Goal: Task Accomplishment & Management: Use online tool/utility

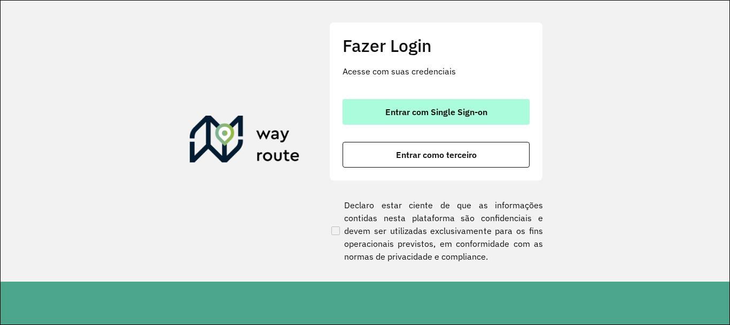
click at [431, 107] on span "Entrar com Single Sign-on" at bounding box center [436, 111] width 102 height 9
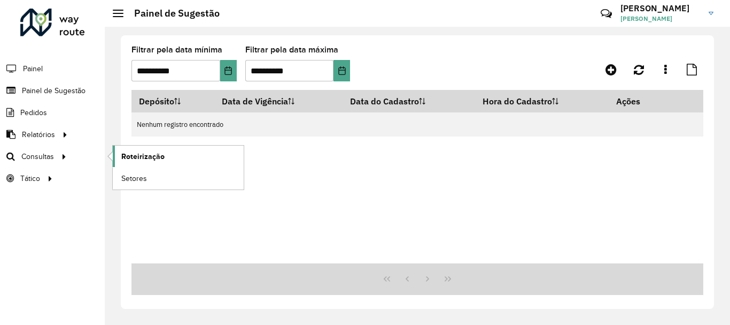
click at [145, 153] on span "Roteirização" at bounding box center [142, 156] width 43 height 11
click at [137, 179] on span "Setores" at bounding box center [134, 178] width 26 height 11
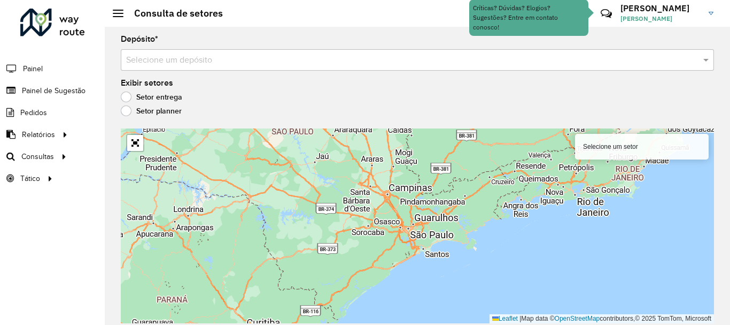
click at [201, 59] on input "text" at bounding box center [406, 60] width 561 height 13
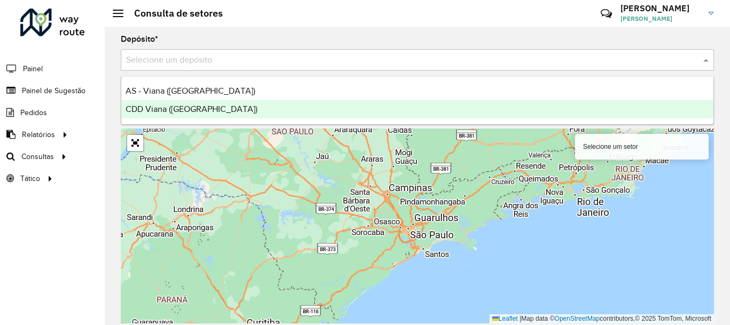
click at [185, 112] on span "CDD Viana ([GEOGRAPHIC_DATA])" at bounding box center [192, 108] width 132 height 9
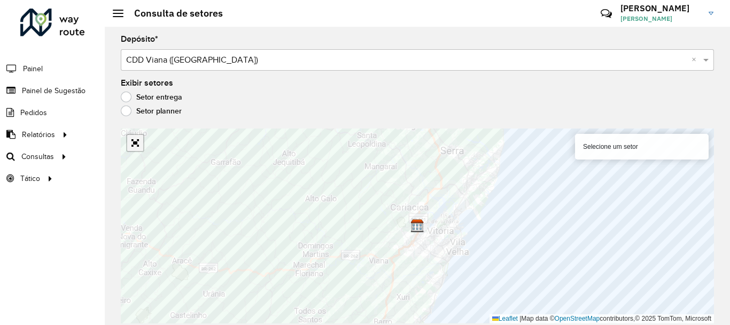
click at [137, 142] on link "Abrir mapa em tela cheia" at bounding box center [135, 143] width 16 height 16
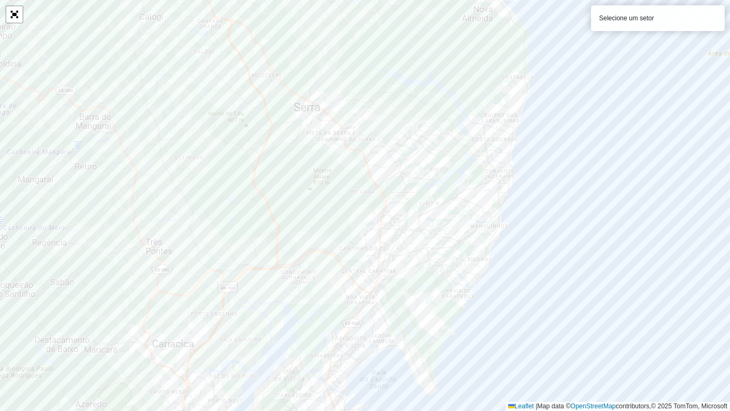
click at [22, 14] on div at bounding box center [14, 14] width 18 height 18
click at [20, 18] on link "Abrir mapa em tela cheia" at bounding box center [14, 14] width 16 height 16
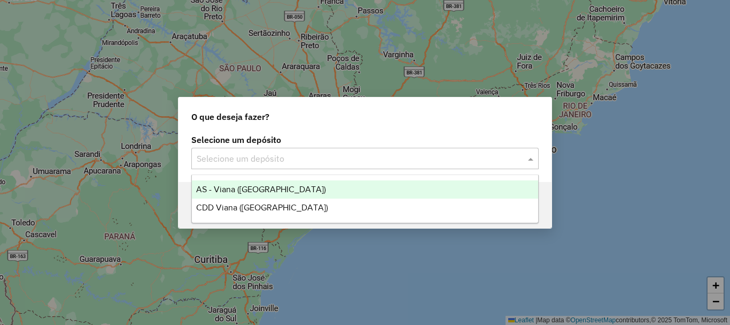
click at [236, 158] on input "text" at bounding box center [354, 158] width 315 height 13
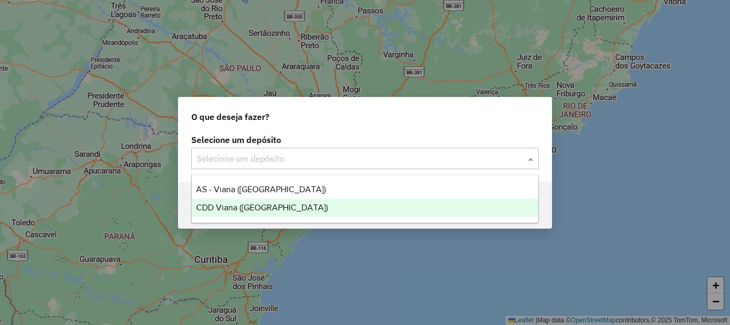
click at [236, 210] on span "CDD Viana ([GEOGRAPHIC_DATA])" at bounding box center [262, 207] width 132 height 9
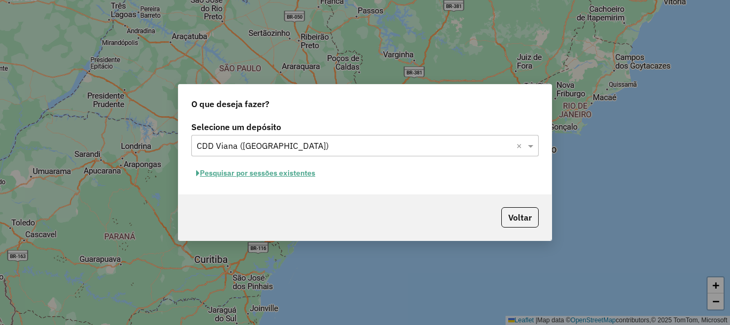
click at [429, 149] on input "text" at bounding box center [354, 146] width 315 height 13
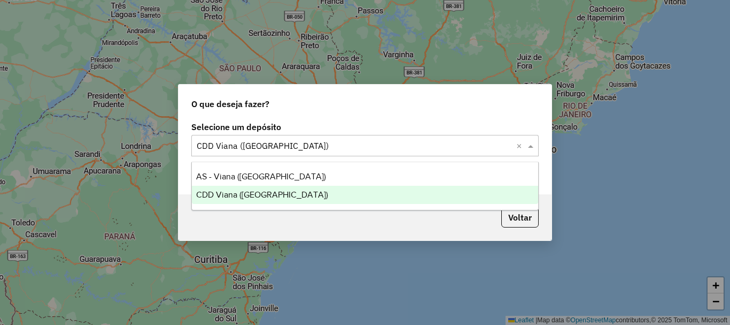
click at [259, 196] on span "CDD Viana ([GEOGRAPHIC_DATA])" at bounding box center [262, 194] width 132 height 9
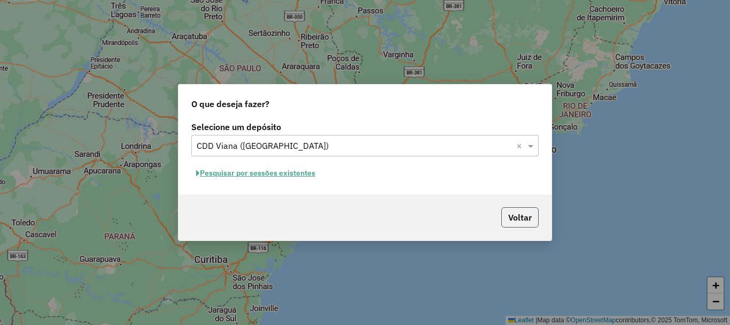
click at [521, 219] on button "Voltar" at bounding box center [519, 217] width 37 height 20
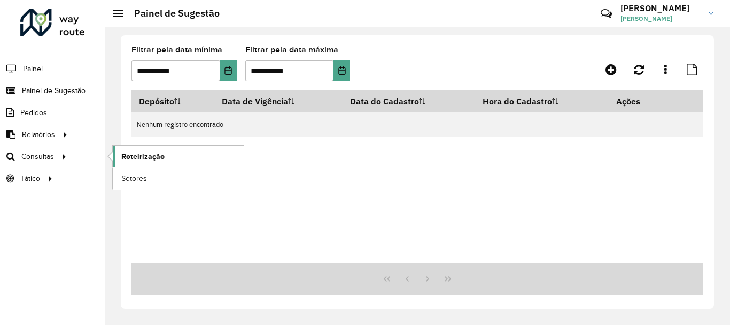
click at [144, 154] on span "Roteirização" at bounding box center [142, 156] width 43 height 11
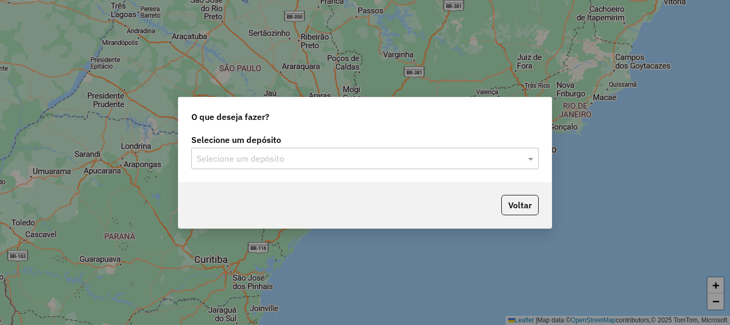
click at [274, 158] on input "text" at bounding box center [354, 158] width 315 height 13
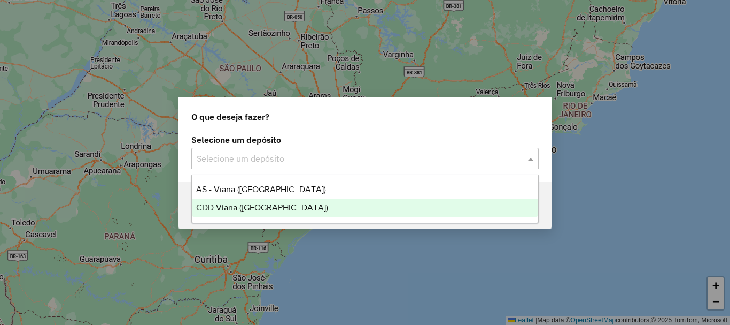
click at [252, 206] on span "CDD Viana ([GEOGRAPHIC_DATA])" at bounding box center [262, 207] width 132 height 9
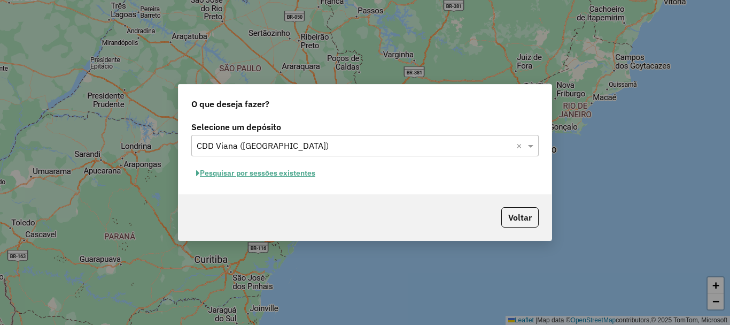
click at [283, 175] on button "Pesquisar por sessões existentes" at bounding box center [255, 173] width 129 height 17
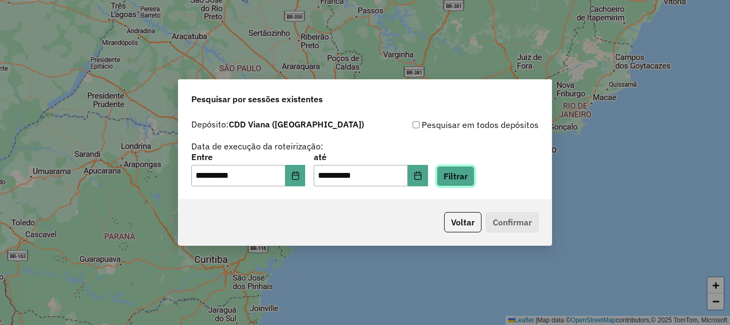
click at [475, 179] on button "Filtrar" at bounding box center [456, 176] width 38 height 20
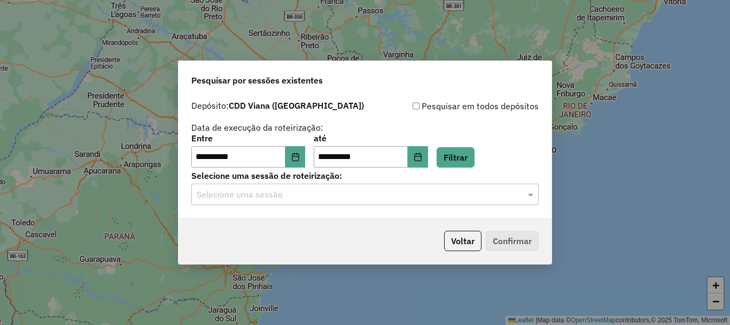
click at [425, 196] on input "text" at bounding box center [354, 194] width 315 height 13
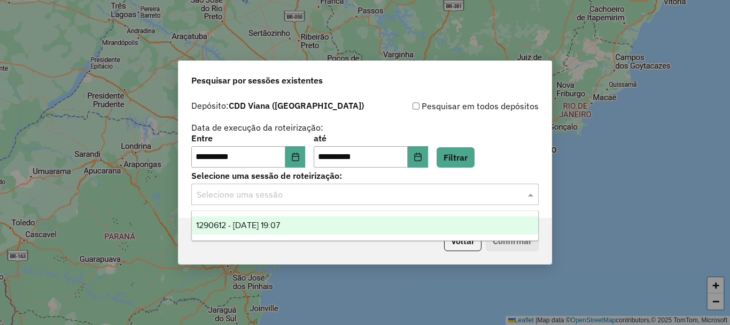
click at [518, 37] on div "**********" at bounding box center [365, 162] width 730 height 325
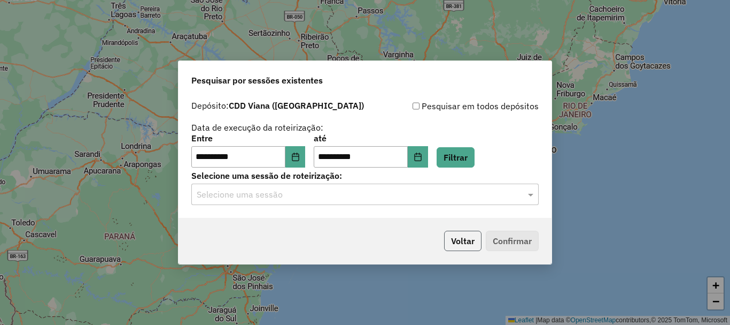
click at [470, 245] on button "Voltar" at bounding box center [462, 240] width 37 height 20
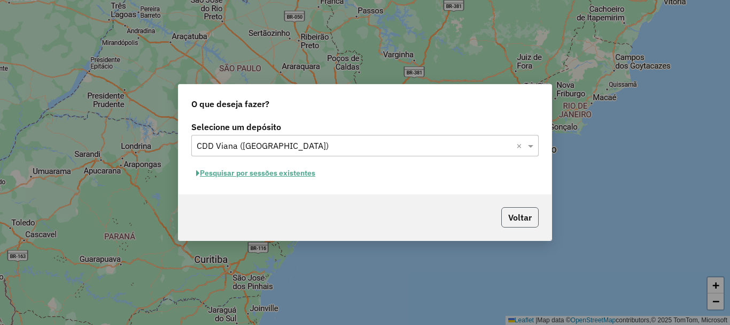
click at [523, 220] on button "Voltar" at bounding box center [519, 217] width 37 height 20
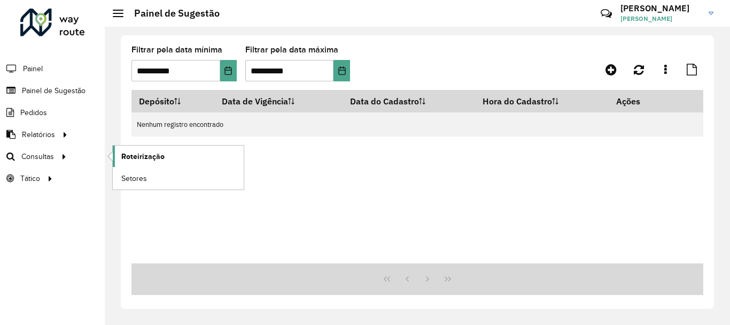
click at [155, 156] on span "Roteirização" at bounding box center [142, 156] width 43 height 11
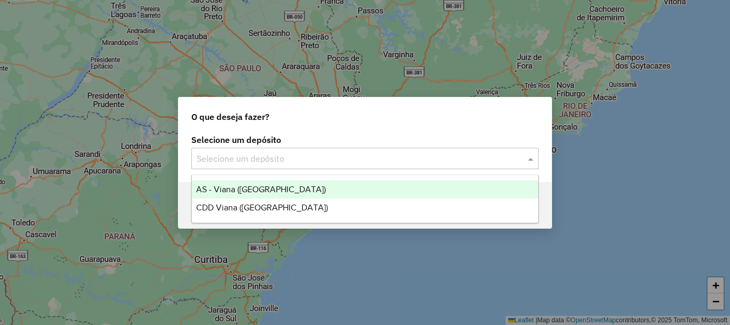
click at [321, 163] on input "text" at bounding box center [354, 158] width 315 height 13
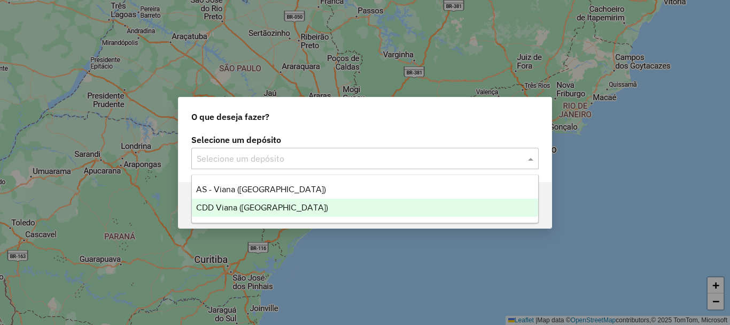
click at [249, 211] on span "CDD Viana ([GEOGRAPHIC_DATA])" at bounding box center [262, 207] width 132 height 9
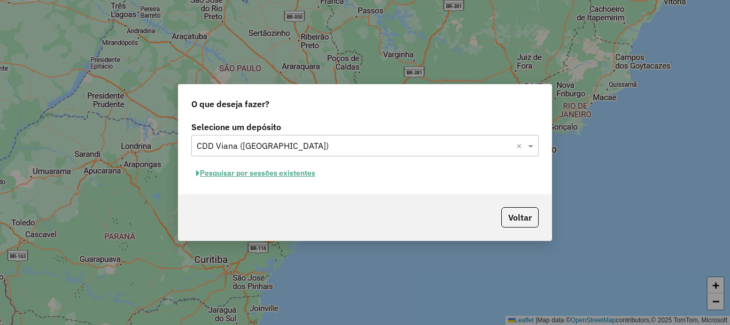
click at [259, 173] on button "Pesquisar por sessões existentes" at bounding box center [255, 173] width 129 height 17
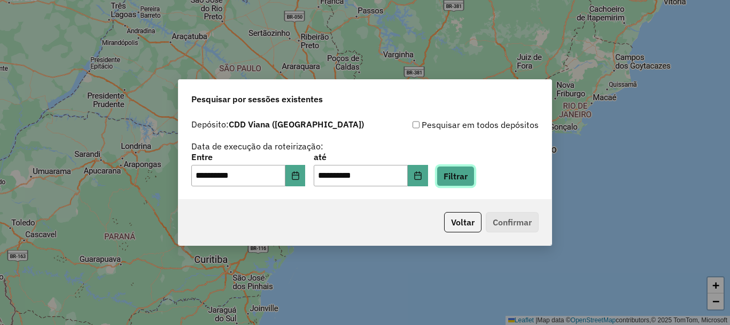
click at [469, 174] on button "Filtrar" at bounding box center [456, 176] width 38 height 20
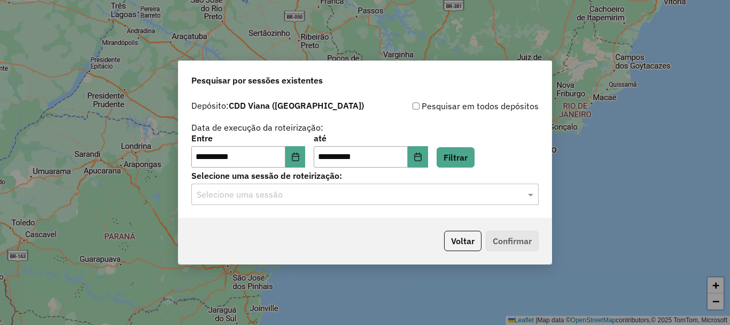
click at [446, 188] on input "text" at bounding box center [354, 194] width 315 height 13
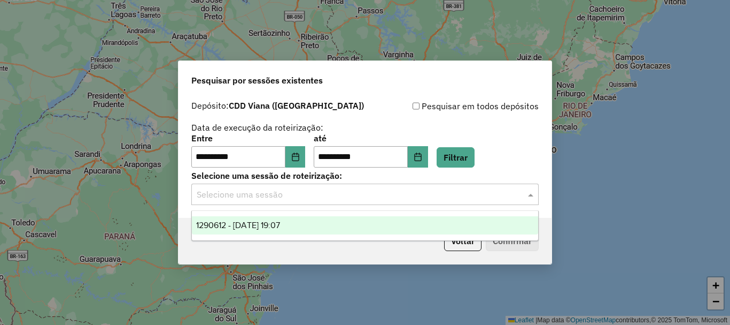
click at [279, 223] on span "1290612 - 08/10/2025 19:07" at bounding box center [238, 224] width 84 height 9
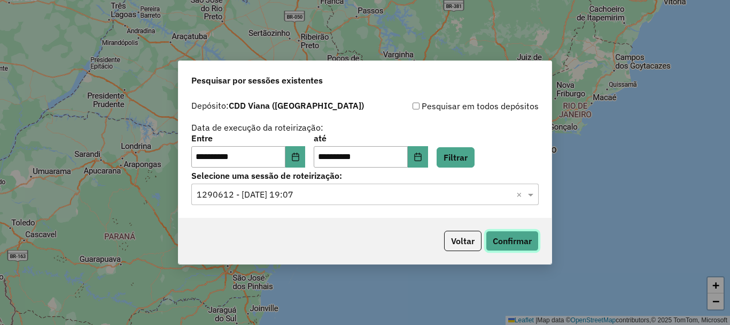
click at [523, 244] on button "Confirmar" at bounding box center [512, 240] width 53 height 20
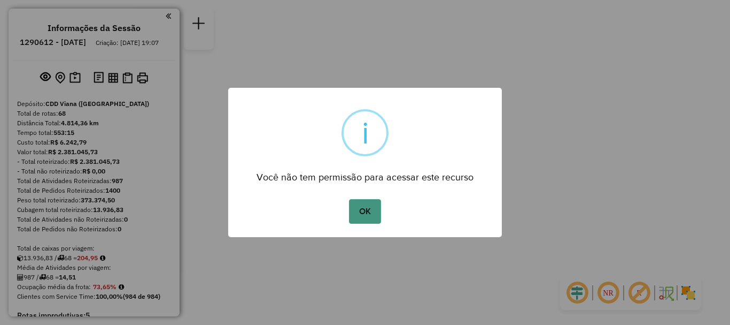
click at [361, 210] on button "OK" at bounding box center [365, 211] width 32 height 25
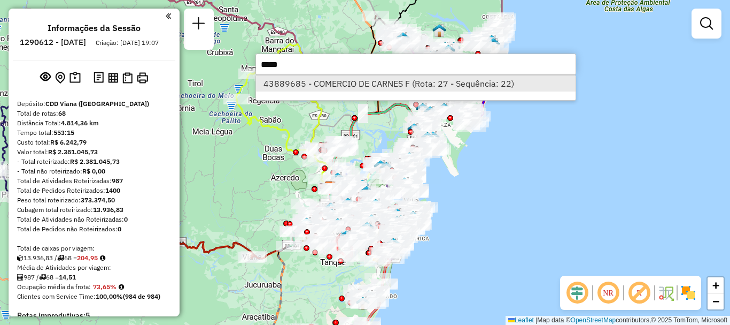
type input "*****"
click at [360, 86] on li "43889685 - COMERCIO DE CARNES F (Rota: 27 - Sequência: 22)" at bounding box center [416, 83] width 320 height 16
select select "**********"
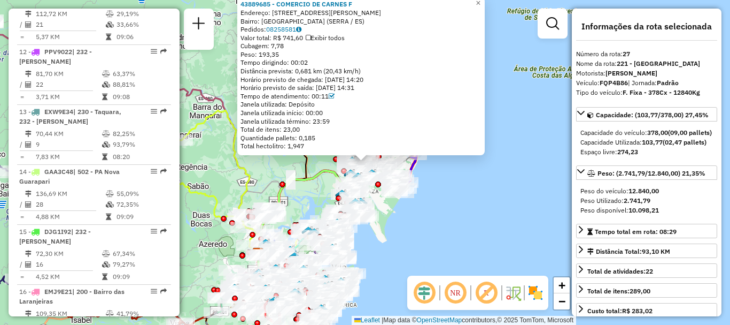
scroll to position [2063, 0]
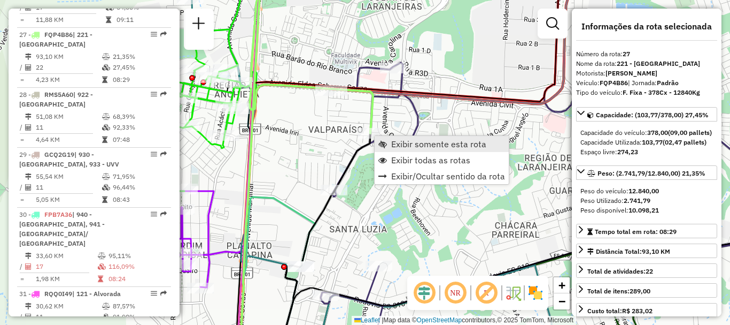
click at [429, 145] on span "Exibir somente esta rota" at bounding box center [438, 144] width 95 height 9
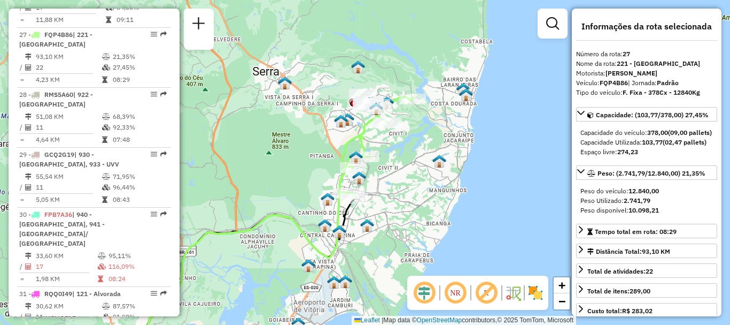
drag, startPoint x: 494, startPoint y: 96, endPoint x: 406, endPoint y: 181, distance: 121.8
click at [406, 181] on div "Janela de atendimento Grade de atendimento Capacidade Transportadoras Veículos …" at bounding box center [365, 162] width 730 height 325
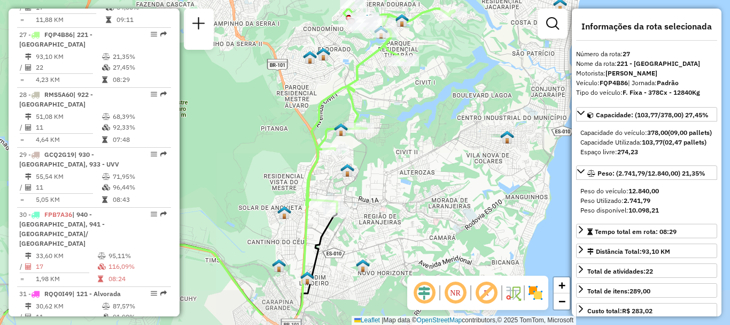
drag, startPoint x: 379, startPoint y: 198, endPoint x: 402, endPoint y: 154, distance: 49.5
click at [402, 154] on div "Janela de atendimento Grade de atendimento Capacidade Transportadoras Veículos …" at bounding box center [365, 162] width 730 height 325
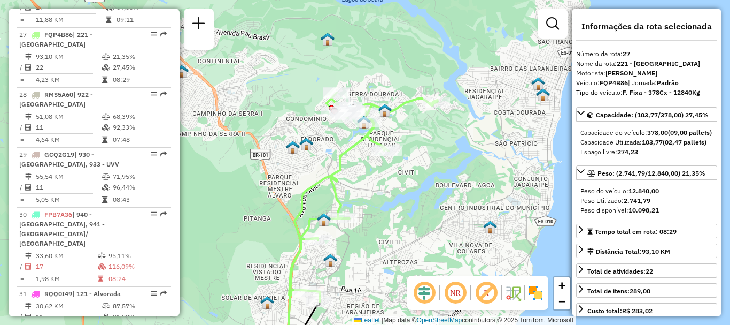
drag, startPoint x: 458, startPoint y: 46, endPoint x: 437, endPoint y: 141, distance: 96.9
click at [437, 141] on div "Janela de atendimento Grade de atendimento Capacidade Transportadoras Veículos …" at bounding box center [365, 162] width 730 height 325
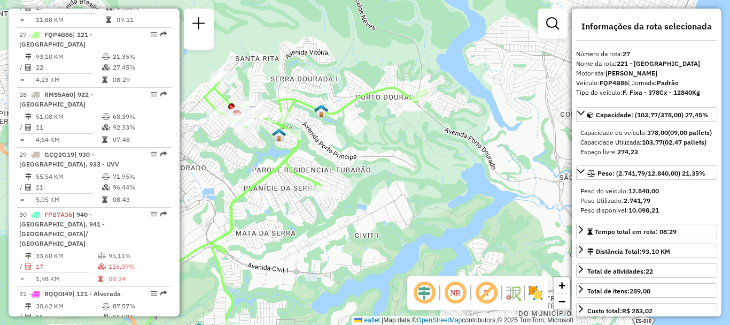
drag, startPoint x: 400, startPoint y: 138, endPoint x: 433, endPoint y: 132, distance: 33.1
click at [433, 132] on div "Janela de atendimento Grade de atendimento Capacidade Transportadoras Veículos …" at bounding box center [365, 162] width 730 height 325
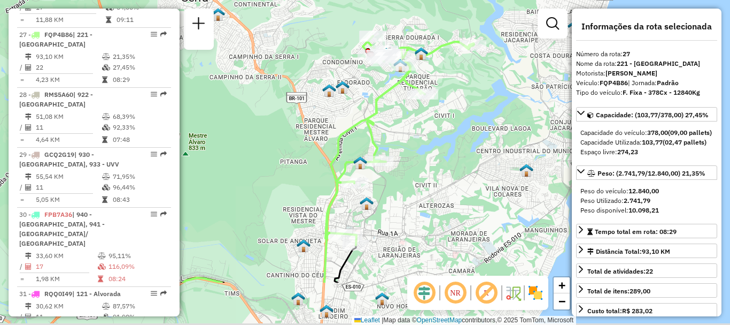
drag, startPoint x: 366, startPoint y: 156, endPoint x: 451, endPoint y: 75, distance: 116.9
click at [451, 75] on div "Janela de atendimento Grade de atendimento Capacidade Transportadoras Veículos …" at bounding box center [365, 162] width 730 height 325
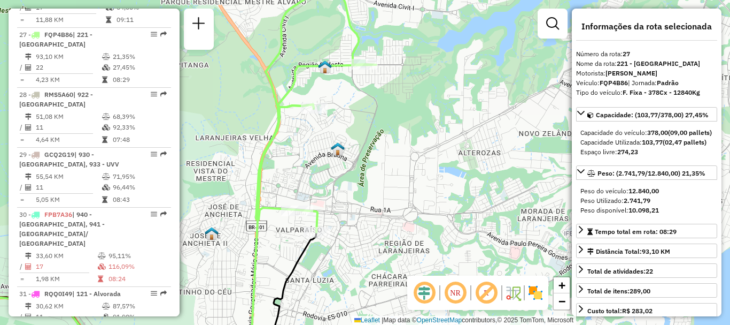
drag, startPoint x: 344, startPoint y: 198, endPoint x: 364, endPoint y: 167, distance: 37.2
click at [363, 168] on div "Janela de atendimento Grade de atendimento Capacidade Transportadoras Veículos …" at bounding box center [365, 162] width 730 height 325
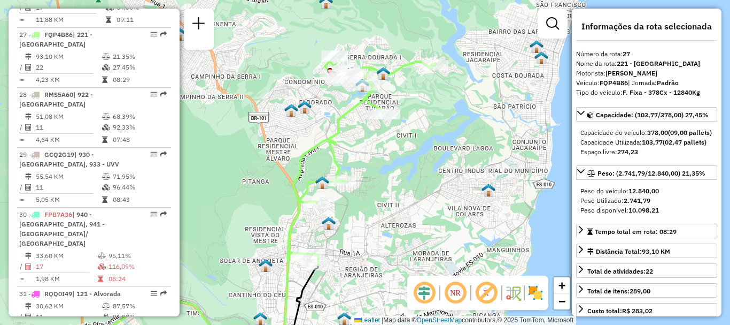
drag, startPoint x: 397, startPoint y: 95, endPoint x: 382, endPoint y: 143, distance: 50.9
click at [382, 143] on div "Janela de atendimento Grade de atendimento Capacidade Transportadoras Veículos …" at bounding box center [365, 162] width 730 height 325
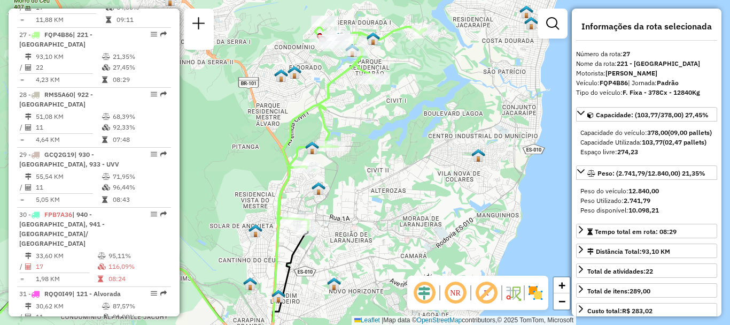
drag, startPoint x: 290, startPoint y: 151, endPoint x: 281, endPoint y: 124, distance: 28.9
click at [281, 124] on div "Janela de atendimento Grade de atendimento Capacidade Transportadoras Veículos …" at bounding box center [365, 162] width 730 height 325
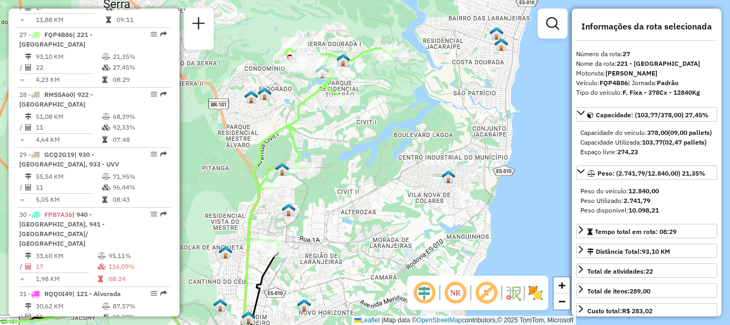
drag, startPoint x: 365, startPoint y: 177, endPoint x: 337, endPoint y: 198, distance: 35.5
click at [337, 198] on div "Janela de atendimento Grade de atendimento Capacidade Transportadoras Veículos …" at bounding box center [365, 162] width 730 height 325
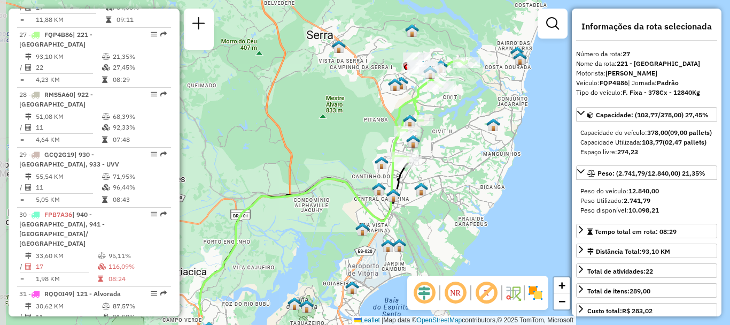
drag, startPoint x: 354, startPoint y: 162, endPoint x: 447, endPoint y: 125, distance: 100.6
click at [447, 125] on div "Janela de atendimento Grade de atendimento Capacidade Transportadoras Veículos …" at bounding box center [365, 162] width 730 height 325
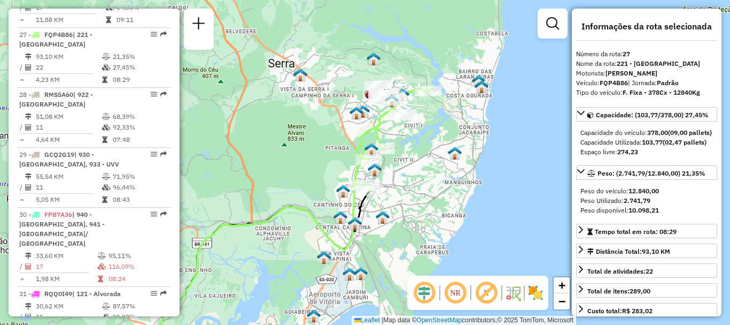
drag, startPoint x: 450, startPoint y: 148, endPoint x: 412, endPoint y: 174, distance: 45.4
click at [412, 174] on div "Janela de atendimento Grade de atendimento Capacidade Transportadoras Veículos …" at bounding box center [365, 162] width 730 height 325
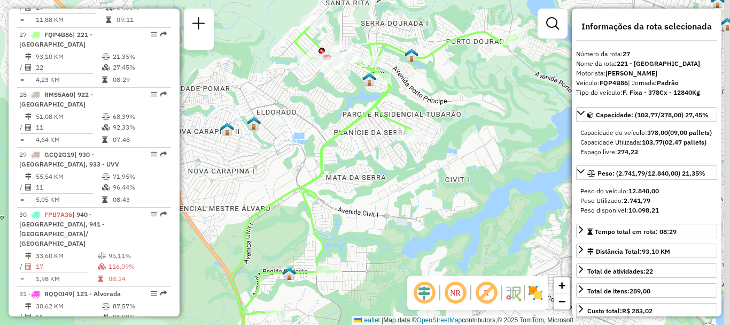
drag, startPoint x: 397, startPoint y: 115, endPoint x: 382, endPoint y: 183, distance: 68.9
click at [382, 182] on div "Janela de atendimento Grade de atendimento Capacidade Transportadoras Veículos …" at bounding box center [365, 162] width 730 height 325
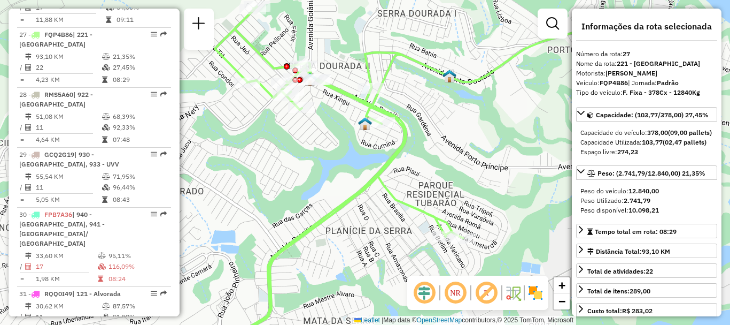
drag, startPoint x: 316, startPoint y: 111, endPoint x: 317, endPoint y: 137, distance: 25.7
click at [317, 137] on div "Janela de atendimento Grade de atendimento Capacidade Transportadoras Veículos …" at bounding box center [365, 162] width 730 height 325
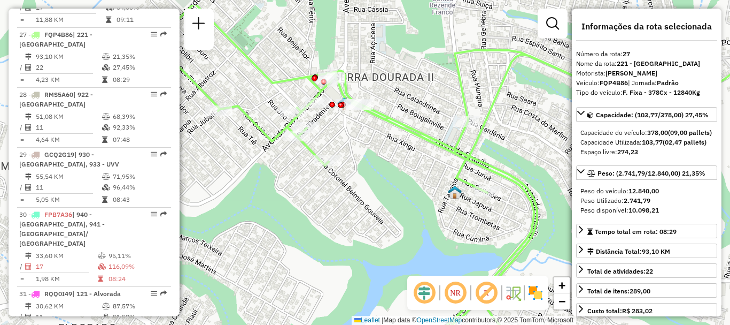
drag, startPoint x: 361, startPoint y: 124, endPoint x: 395, endPoint y: 149, distance: 42.3
click at [393, 148] on div "Janela de atendimento Grade de atendimento Capacidade Transportadoras Veículos …" at bounding box center [365, 162] width 730 height 325
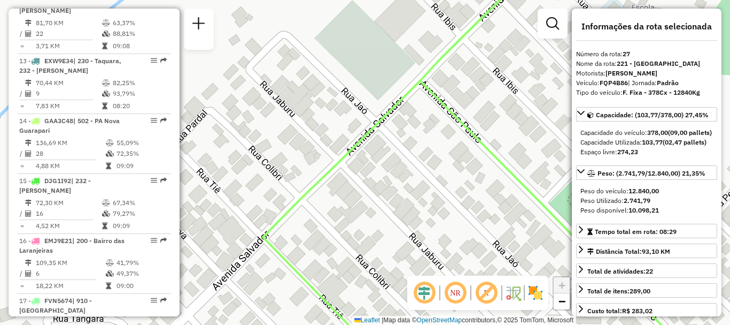
scroll to position [993, 0]
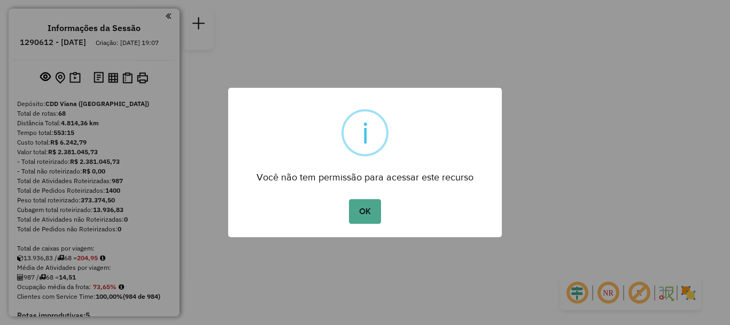
click at [368, 211] on button "OK" at bounding box center [365, 211] width 32 height 25
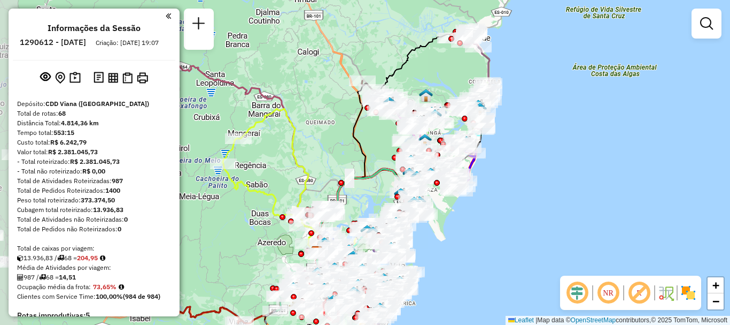
drag, startPoint x: 303, startPoint y: 158, endPoint x: 443, endPoint y: 213, distance: 151.0
click at [442, 215] on div "Janela de atendimento Grade de atendimento Capacidade Transportadoras Veículos …" at bounding box center [365, 162] width 730 height 325
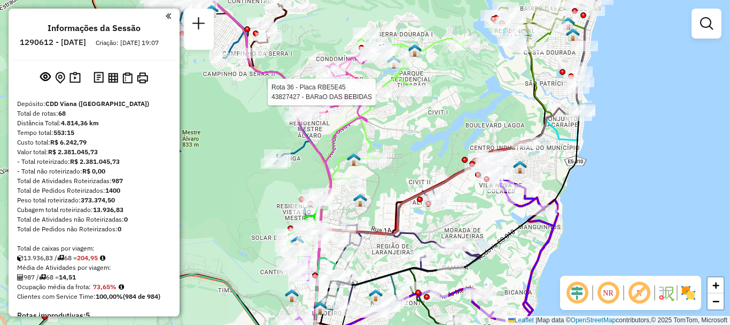
select select "**********"
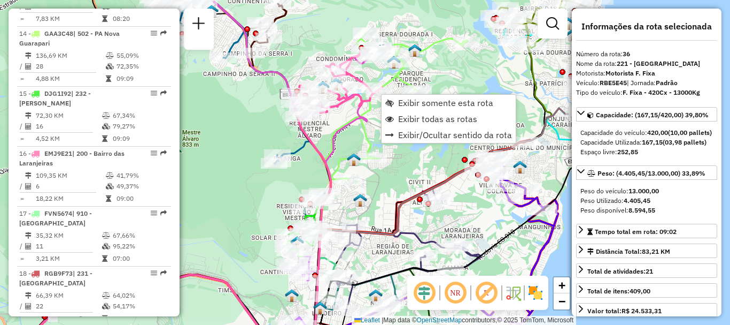
scroll to position [2602, 0]
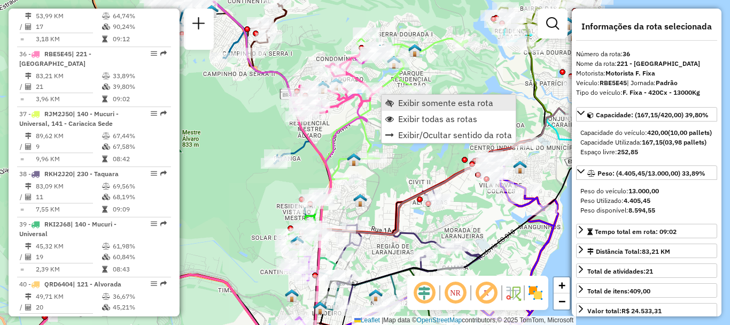
click at [448, 106] on span "Exibir somente esta rota" at bounding box center [445, 102] width 95 height 9
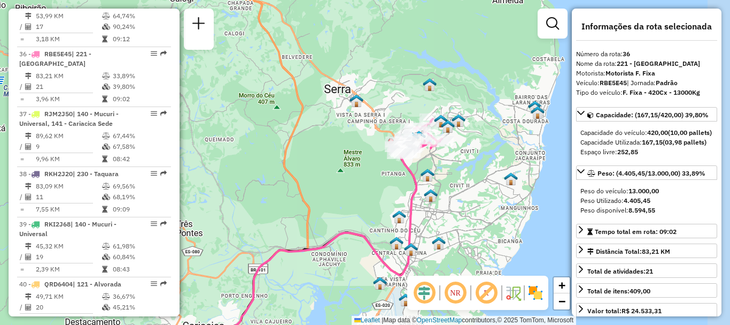
drag, startPoint x: 475, startPoint y: 51, endPoint x: 437, endPoint y: 162, distance: 117.0
click at [437, 162] on div "Janela de atendimento Grade de atendimento Capacidade Transportadoras Veículos …" at bounding box center [365, 162] width 730 height 325
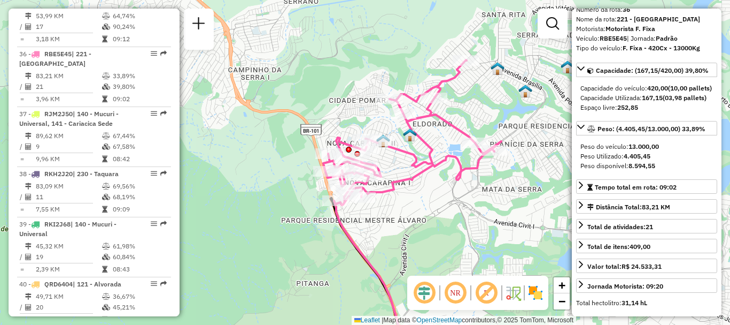
scroll to position [0, 0]
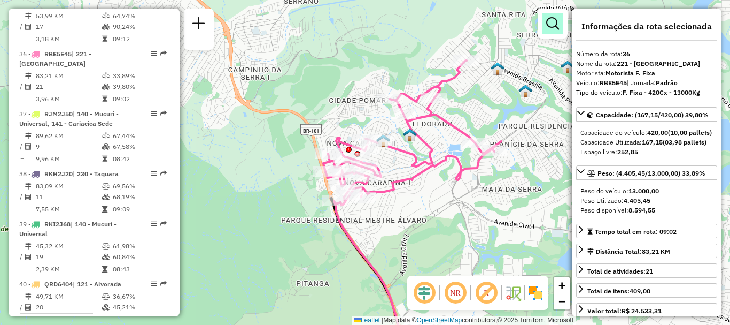
click at [554, 25] on em at bounding box center [552, 23] width 13 height 13
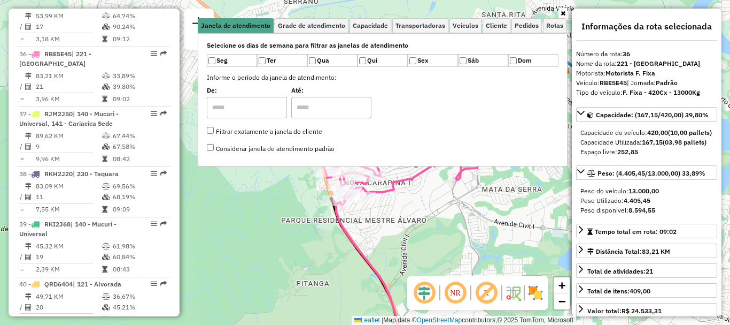
click at [563, 14] on icon at bounding box center [563, 13] width 5 height 6
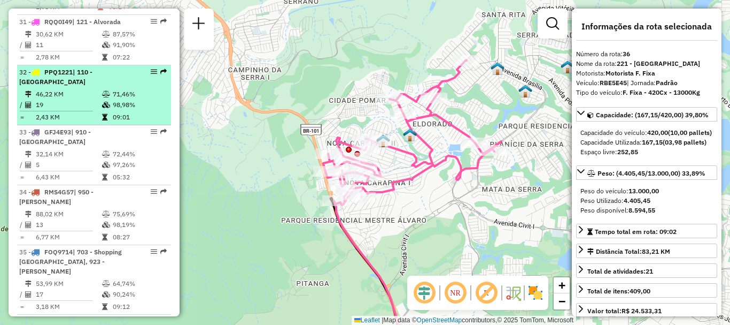
scroll to position [2201, 0]
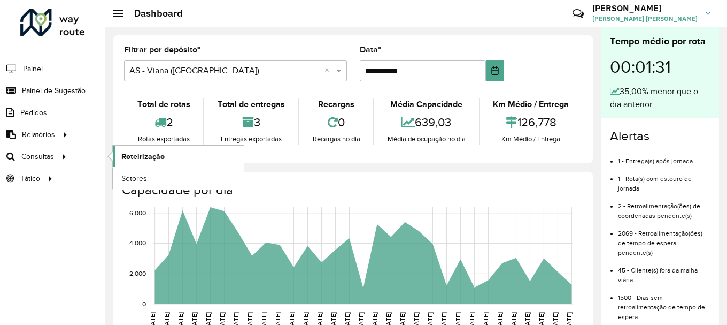
click at [162, 160] on span "Roteirização" at bounding box center [142, 156] width 43 height 11
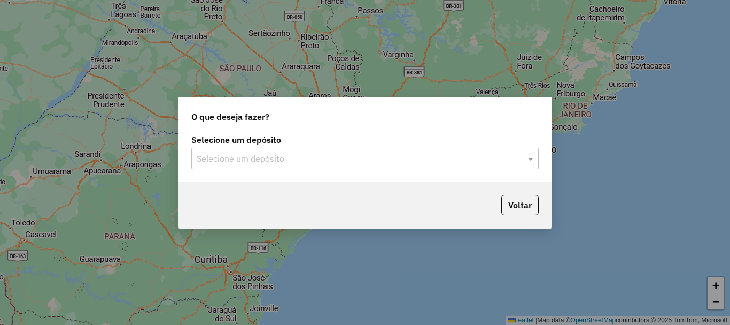
click at [269, 156] on input "text" at bounding box center [354, 158] width 315 height 13
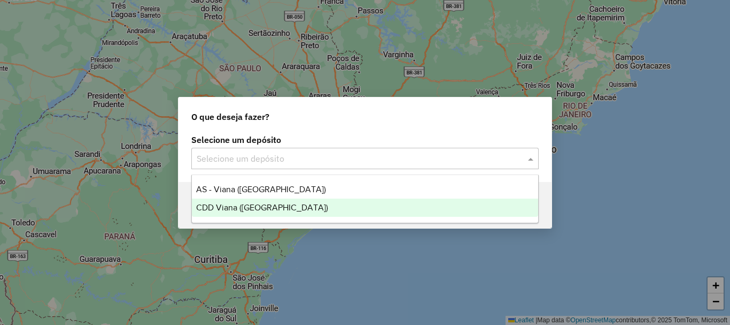
click at [254, 210] on span "CDD Viana ([GEOGRAPHIC_DATA])" at bounding box center [262, 207] width 132 height 9
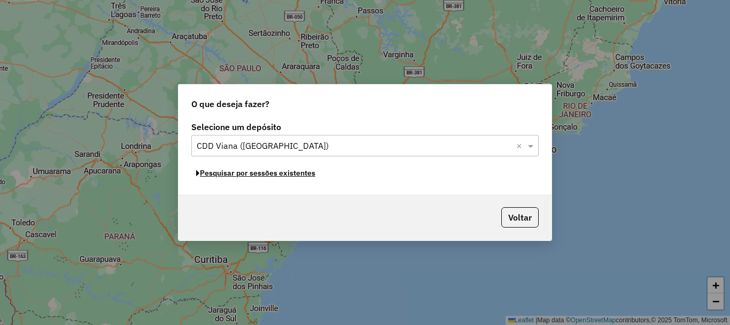
click at [292, 176] on button "Pesquisar por sessões existentes" at bounding box center [255, 173] width 129 height 17
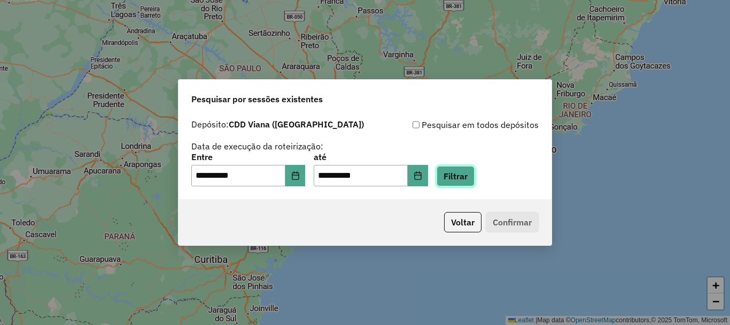
click at [475, 174] on button "Filtrar" at bounding box center [456, 176] width 38 height 20
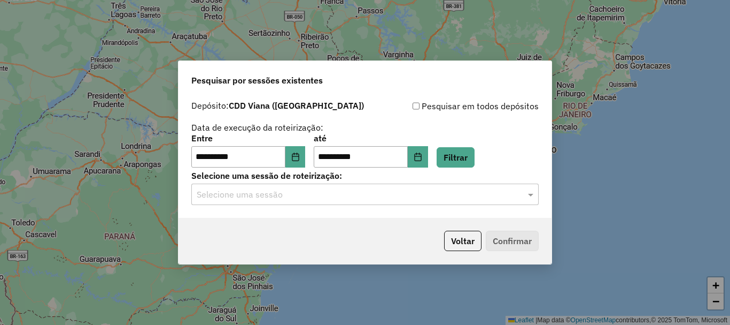
click at [300, 188] on input "text" at bounding box center [354, 194] width 315 height 13
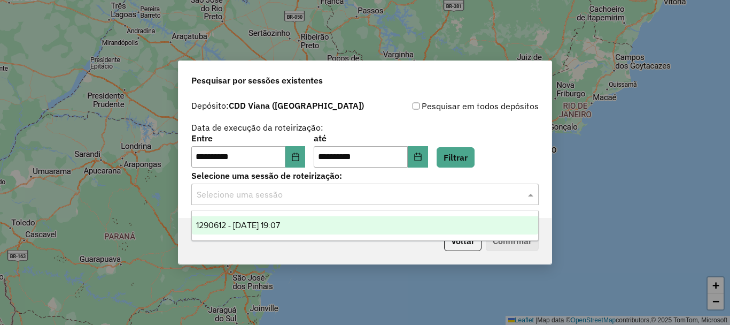
click at [280, 222] on span "1290612 - [DATE] 19:07" at bounding box center [238, 224] width 84 height 9
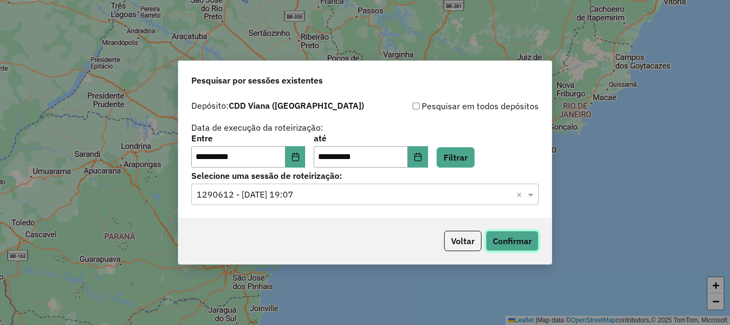
click at [518, 243] on button "Confirmar" at bounding box center [512, 240] width 53 height 20
